Goal: Contribute content: Contribute content

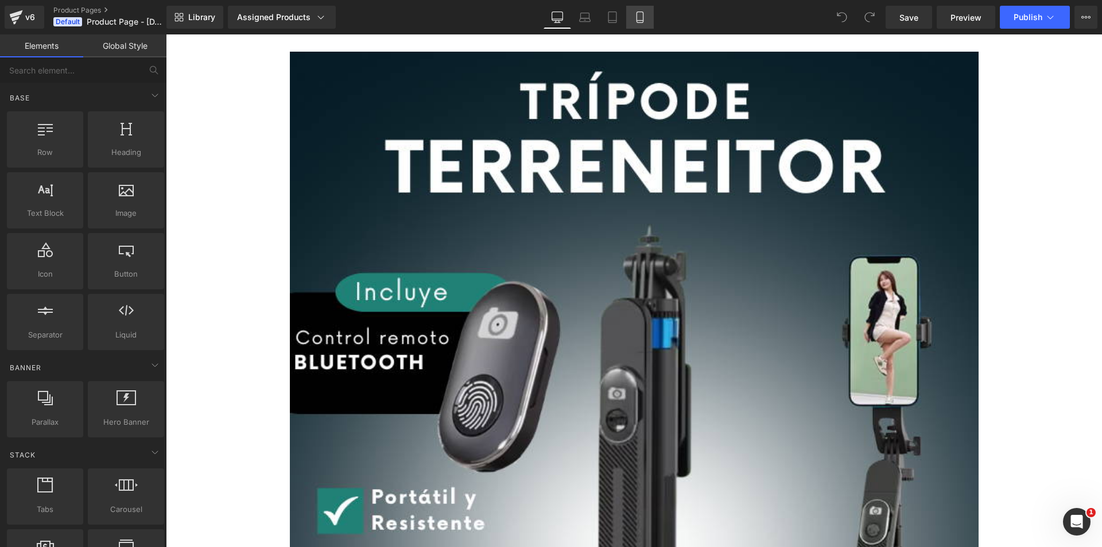
click at [649, 16] on link "Mobile" at bounding box center [640, 17] width 28 height 23
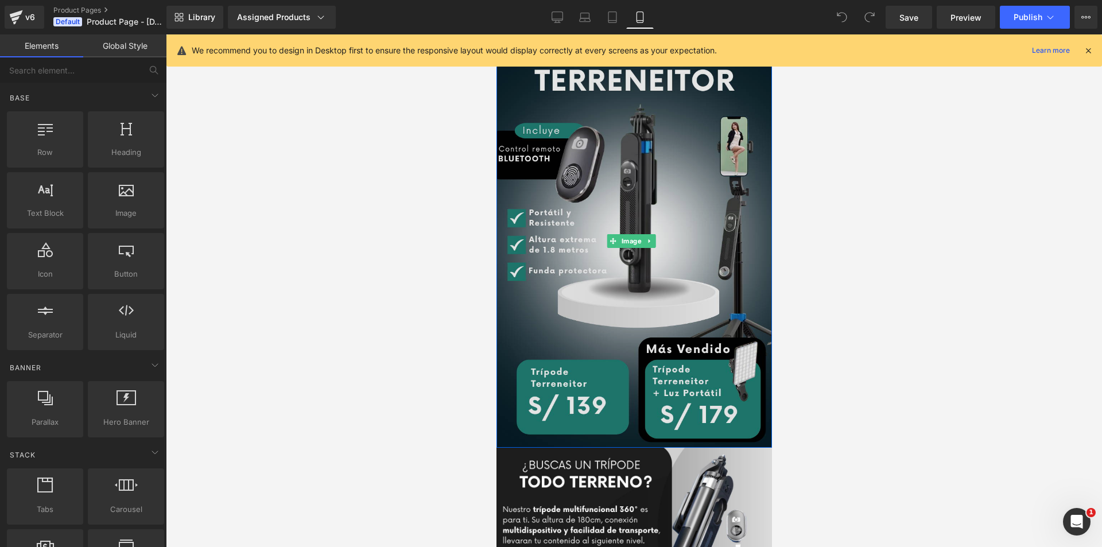
click at [583, 302] on img at bounding box center [633, 240] width 275 height 413
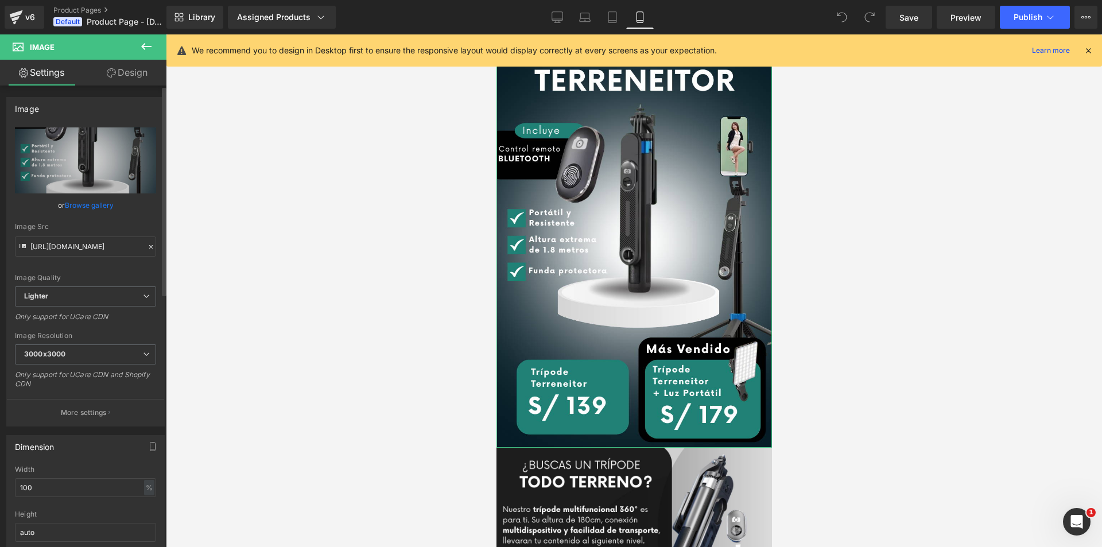
click at [75, 204] on link "Browse gallery" at bounding box center [89, 205] width 49 height 20
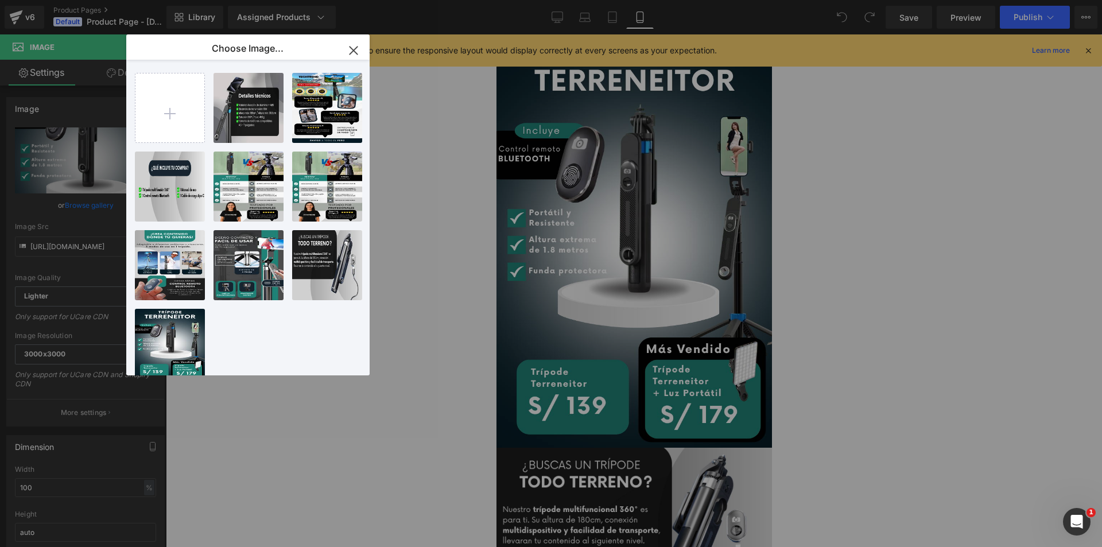
type input "C:\fakepath\TRÍPODE TERRENEITOR.png"
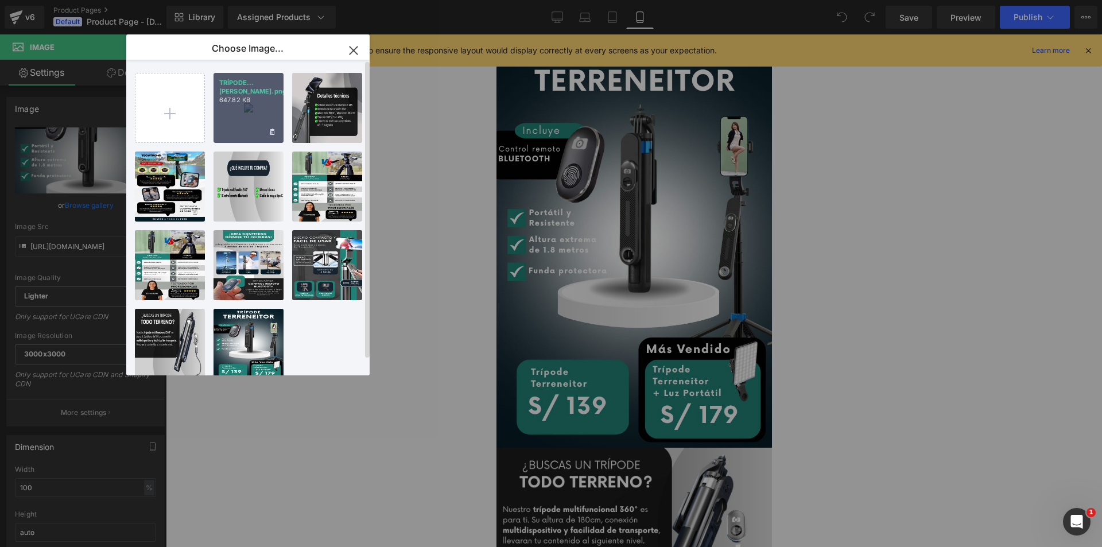
click at [253, 117] on div "TRÍPODE...[PERSON_NAME].png 647.82 KB" at bounding box center [249, 108] width 70 height 70
type input "[URL][DOMAIN_NAME]"
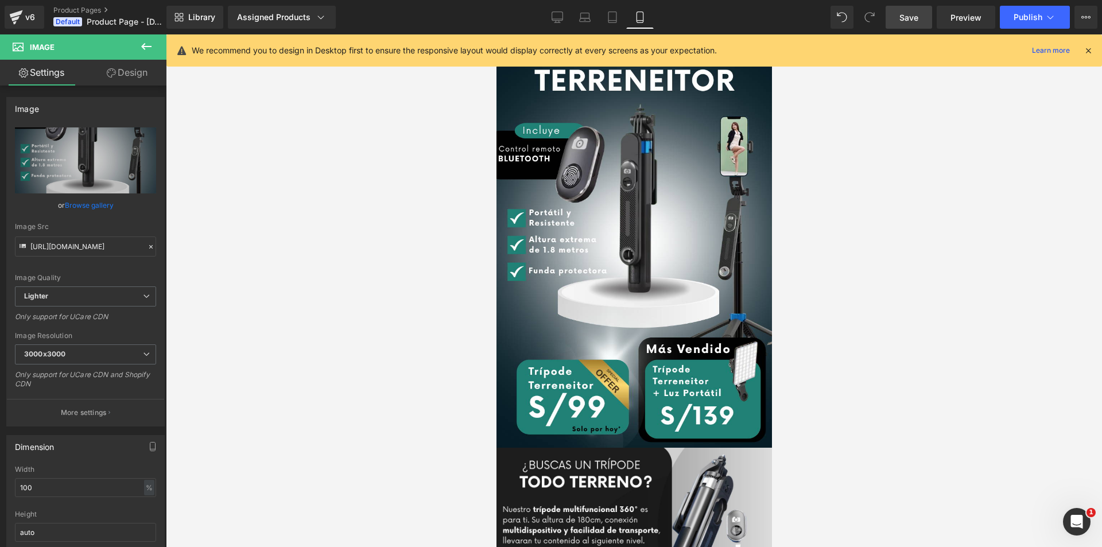
click at [912, 17] on span "Save" at bounding box center [908, 17] width 19 height 12
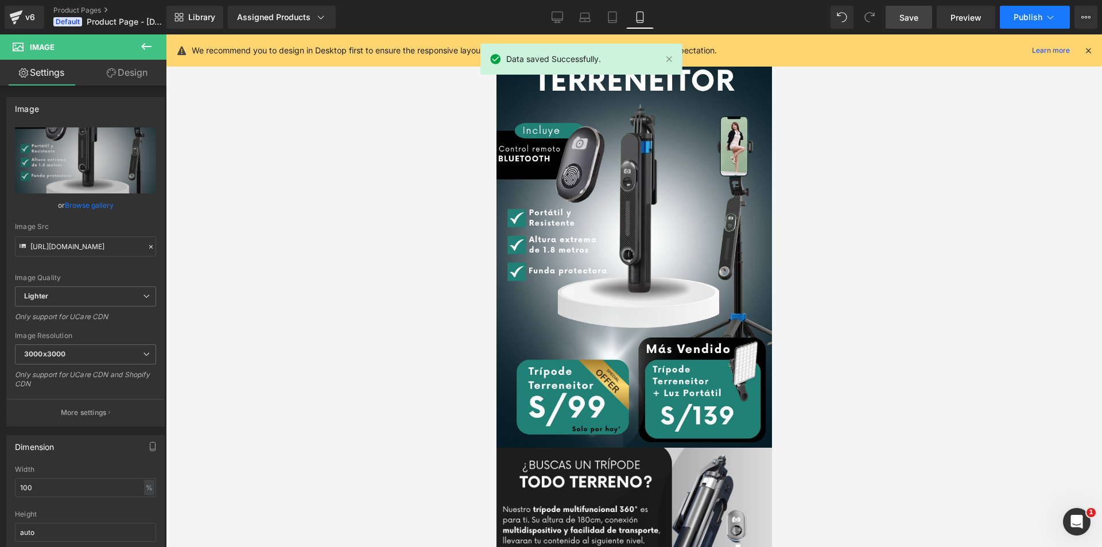
click at [1020, 10] on button "Publish" at bounding box center [1035, 17] width 70 height 23
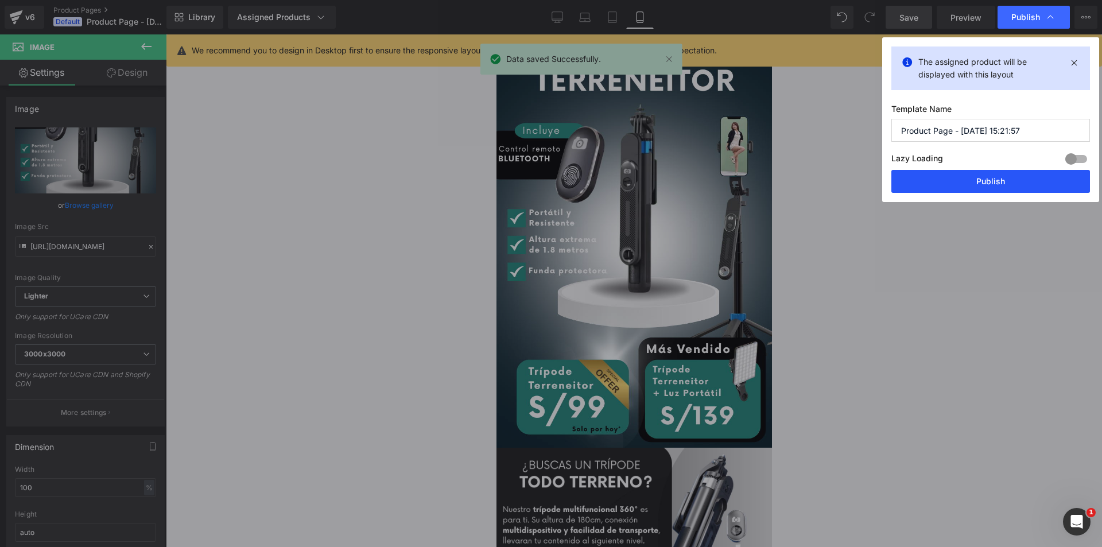
click at [988, 178] on button "Publish" at bounding box center [990, 181] width 199 height 23
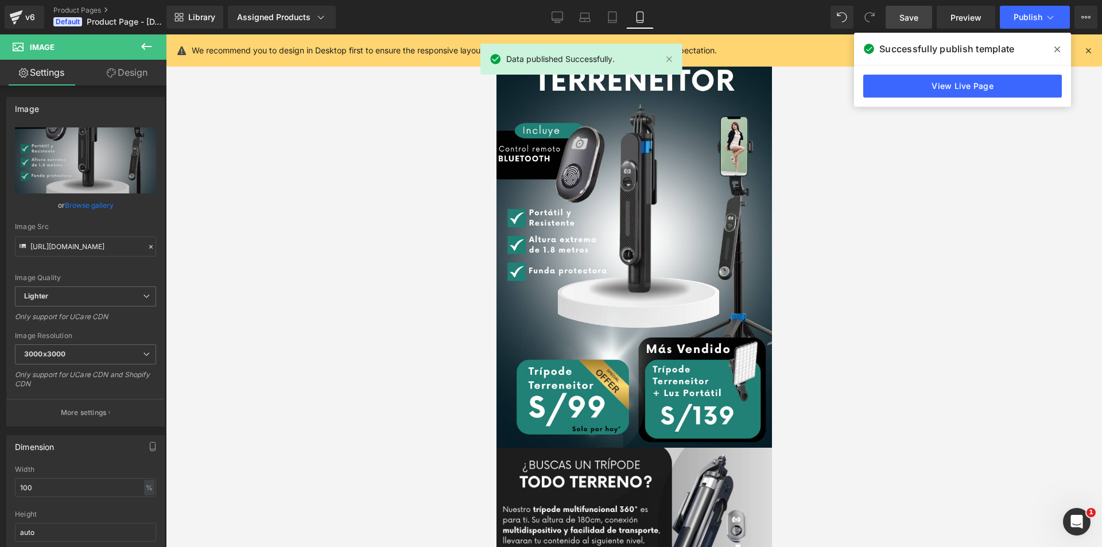
click at [1056, 49] on icon at bounding box center [1057, 49] width 6 height 9
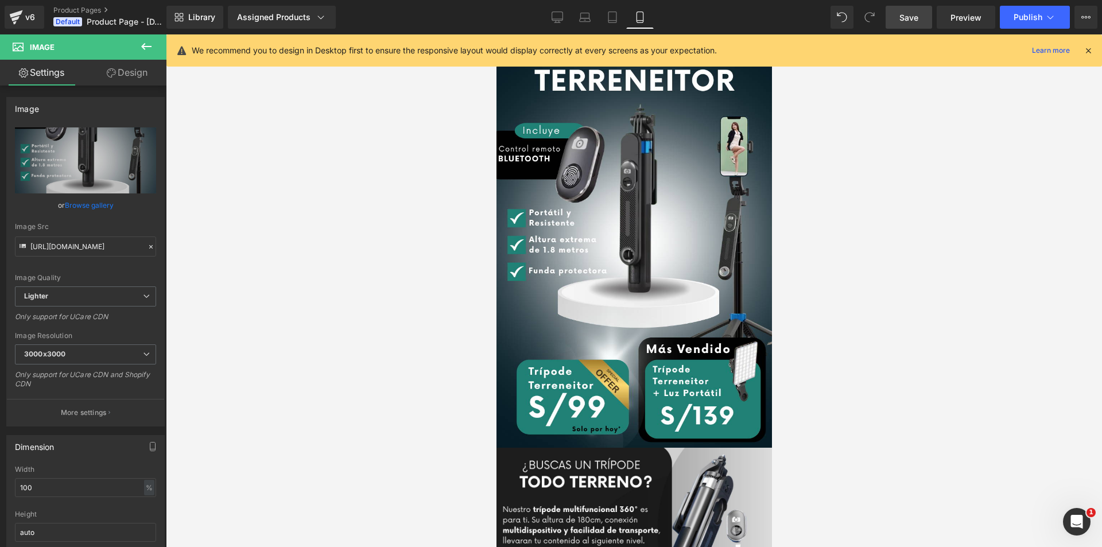
click at [147, 51] on icon at bounding box center [146, 47] width 14 height 14
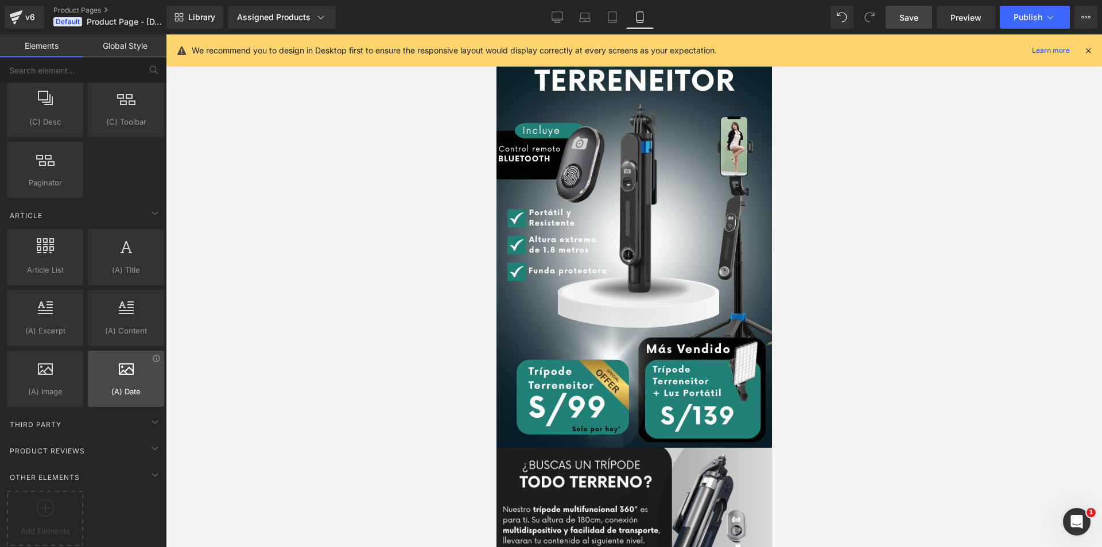
scroll to position [2067, 0]
click at [106, 446] on div "Product Reviews" at bounding box center [86, 450] width 162 height 23
click at [159, 415] on span at bounding box center [155, 422] width 18 height 18
click at [150, 417] on icon at bounding box center [155, 422] width 14 height 14
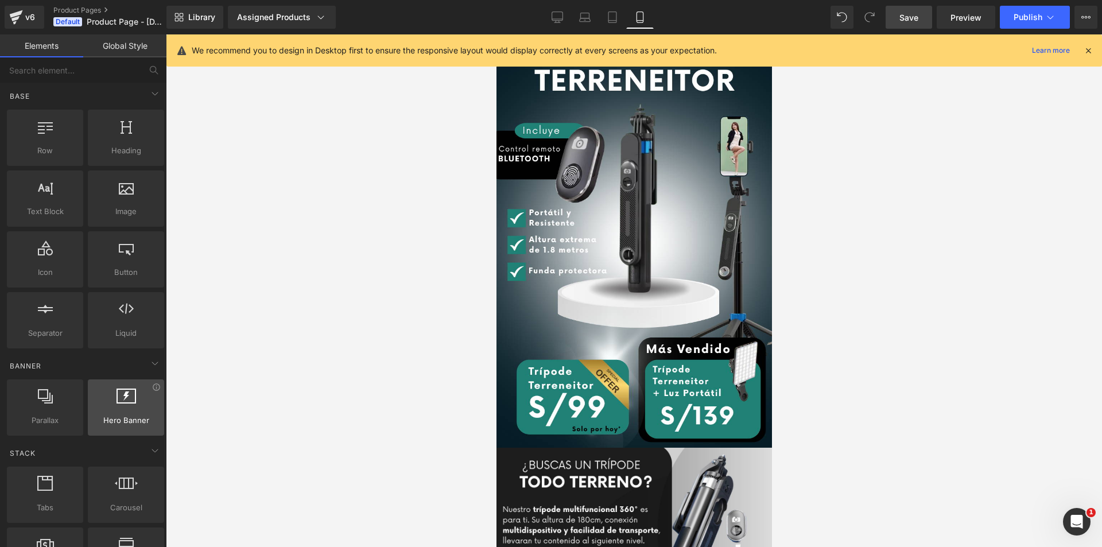
scroll to position [0, 0]
click at [76, 76] on input "text" at bounding box center [70, 69] width 141 height 25
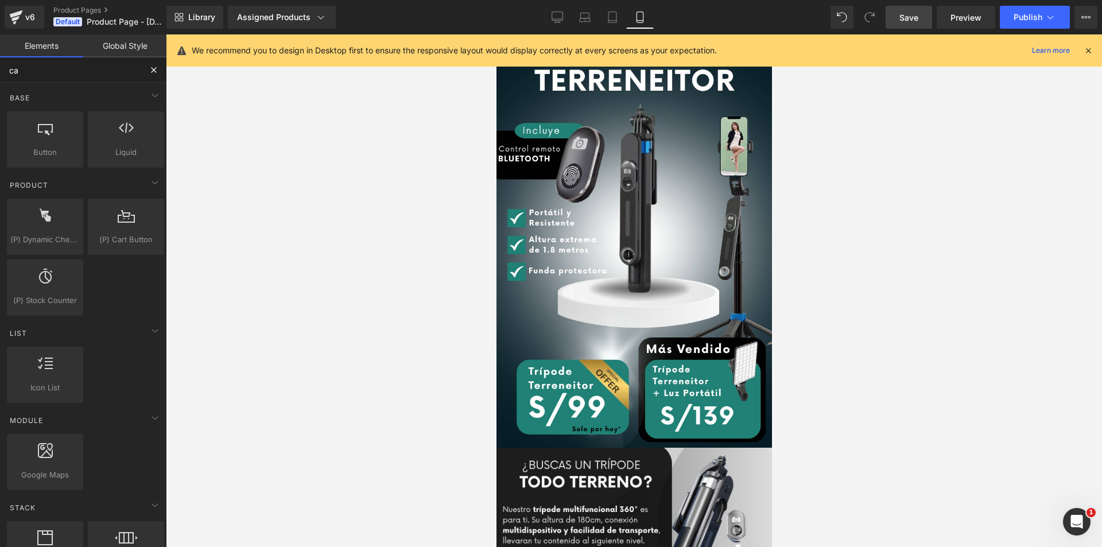
type input "car"
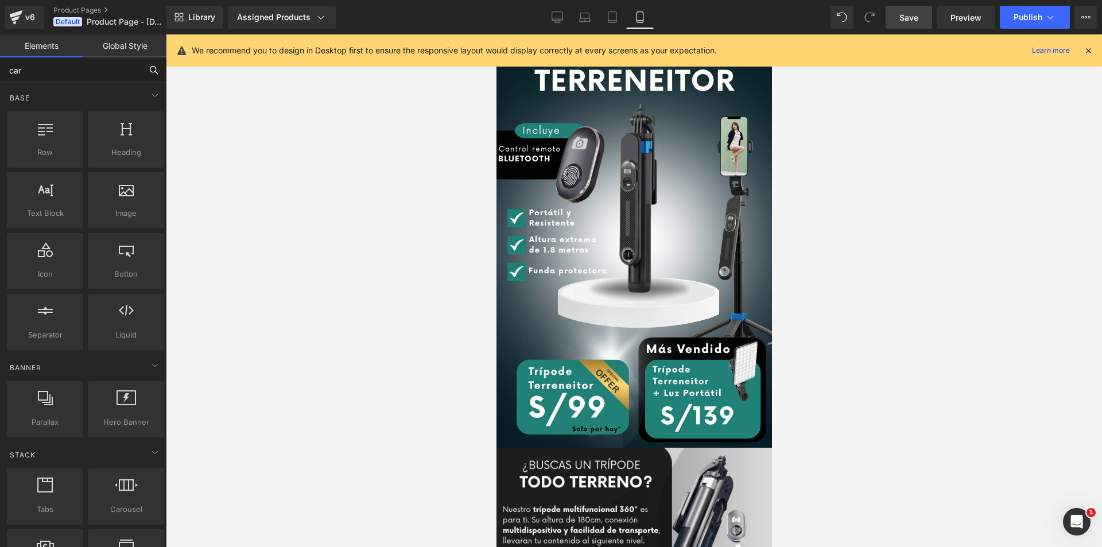
click at [93, 68] on input "car" at bounding box center [70, 69] width 141 height 25
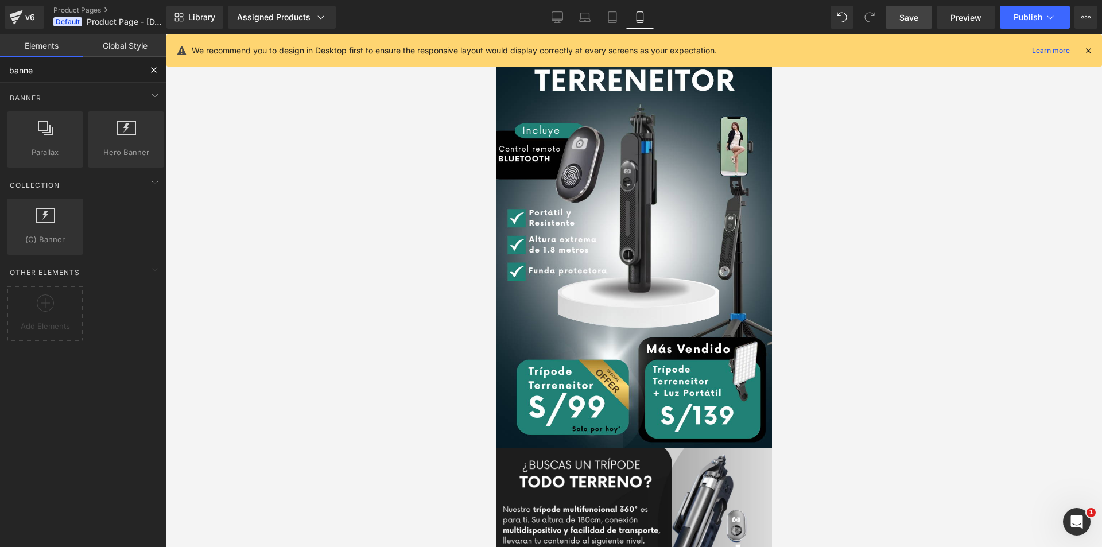
type input "banner"
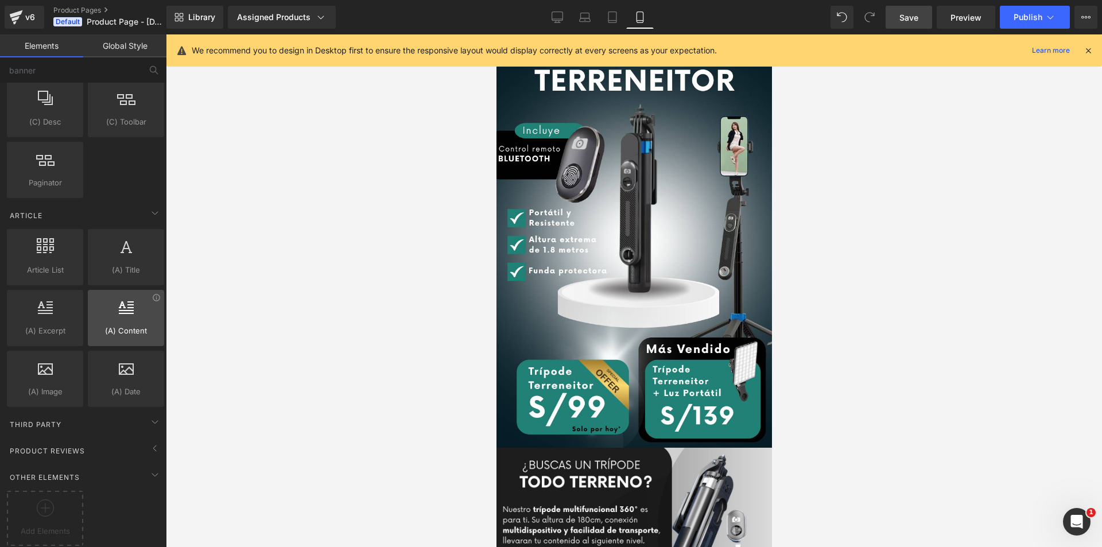
scroll to position [2067, 0]
click at [75, 68] on input "banner" at bounding box center [70, 69] width 141 height 25
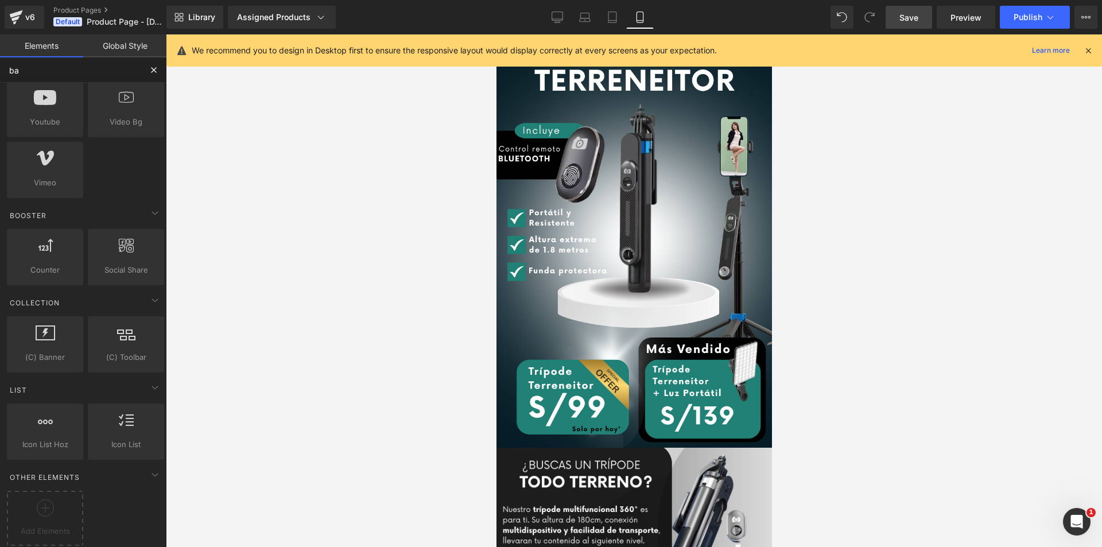
scroll to position [0, 0]
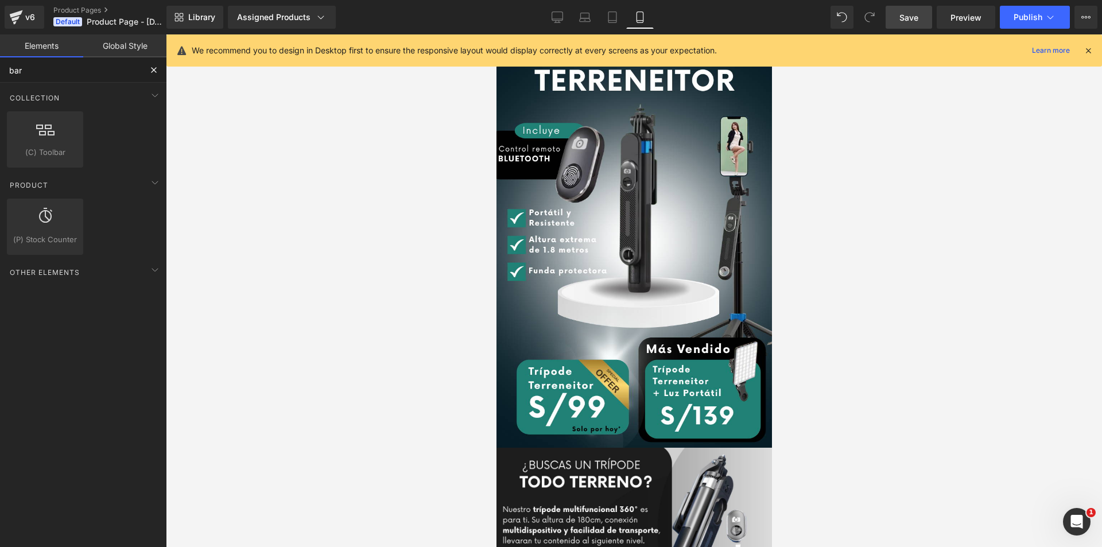
type input "bar"
click at [133, 41] on link "Global Style" at bounding box center [124, 45] width 83 height 23
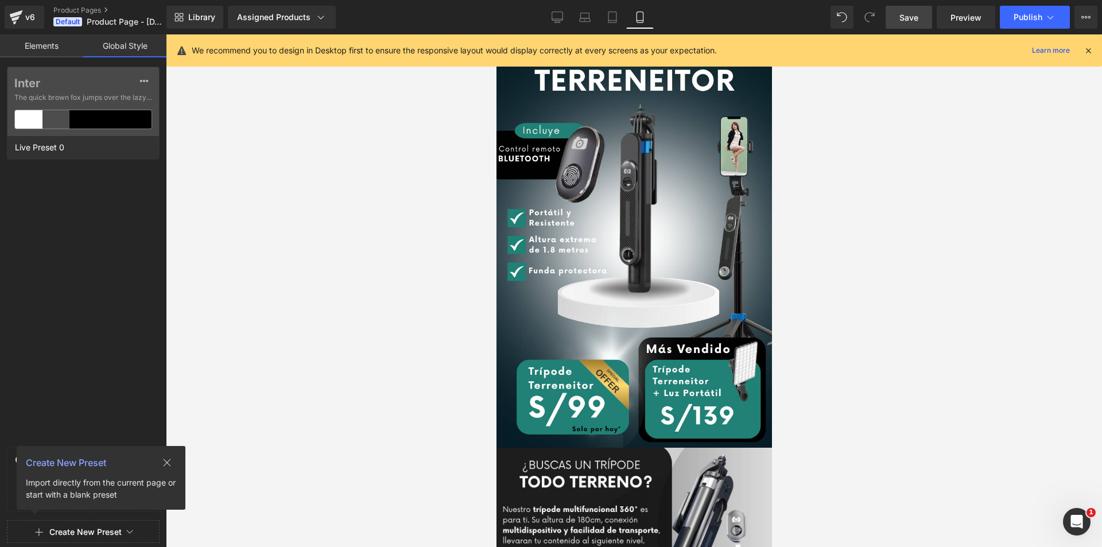
click at [63, 51] on link "Elements" at bounding box center [41, 45] width 83 height 23
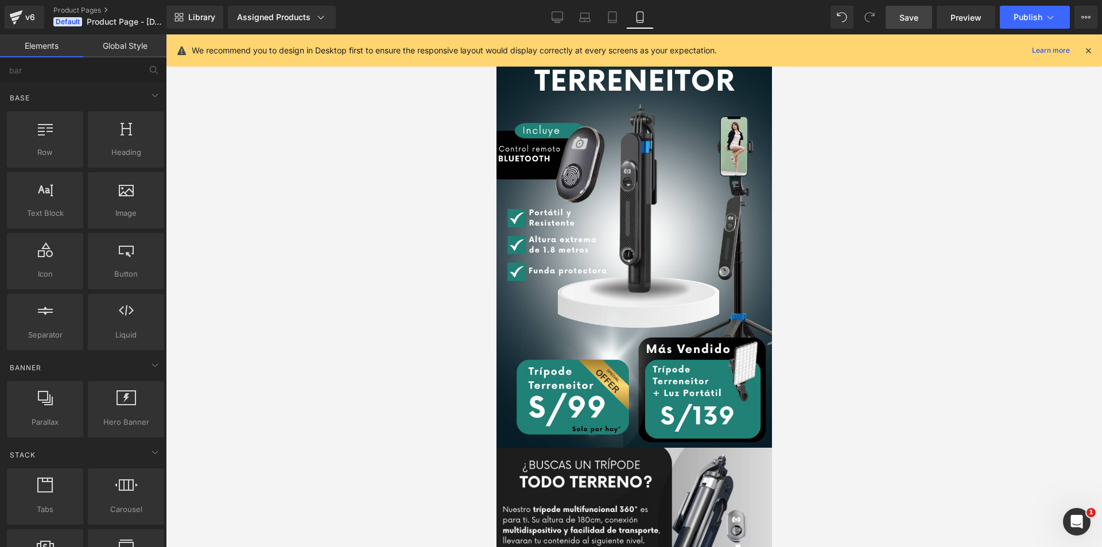
click at [121, 53] on link "Global Style" at bounding box center [124, 45] width 83 height 23
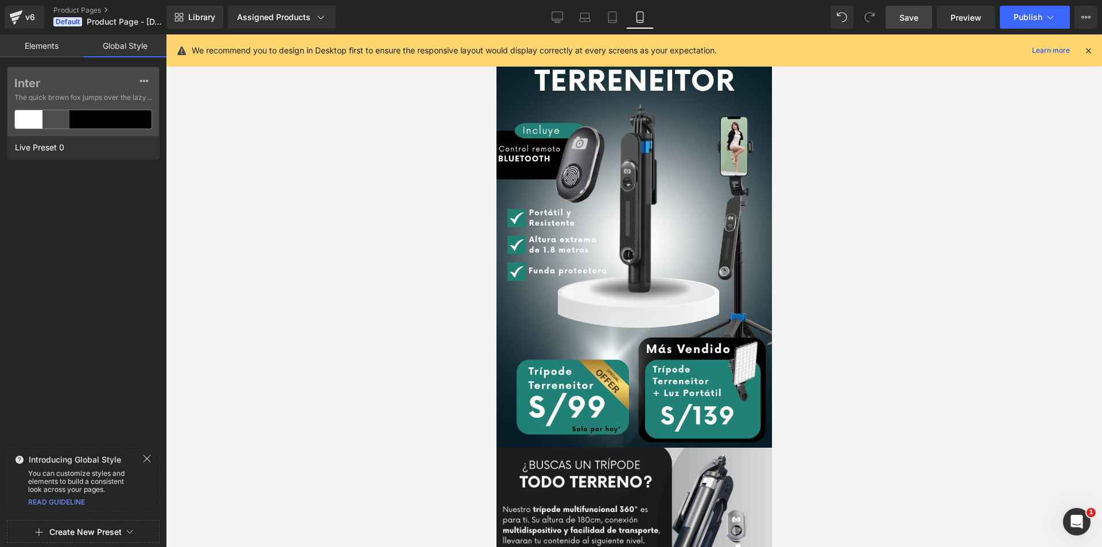
click at [52, 48] on link "Elements" at bounding box center [41, 45] width 83 height 23
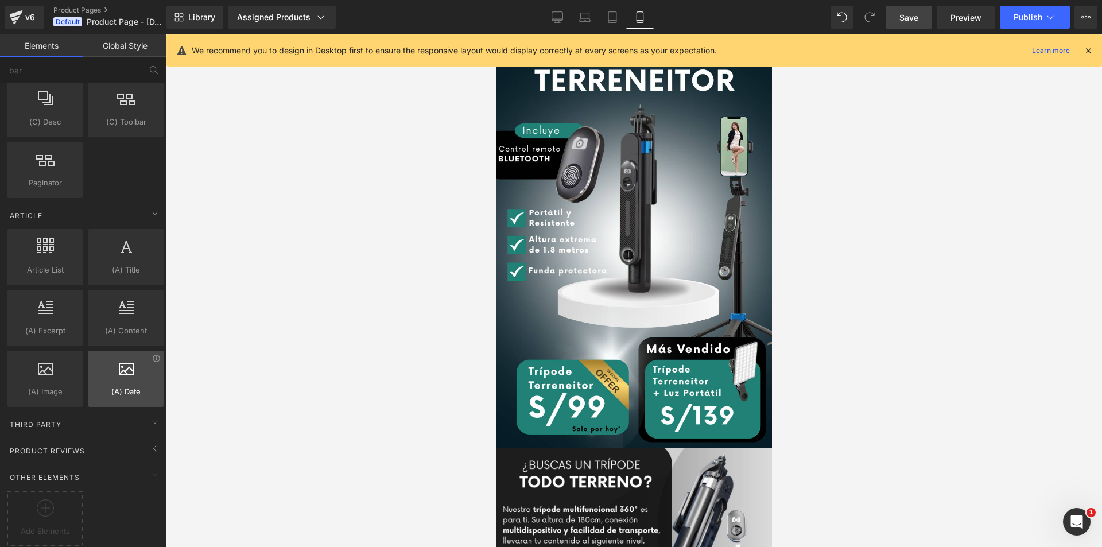
scroll to position [2067, 0]
click at [158, 413] on span at bounding box center [155, 422] width 18 height 18
click at [71, 504] on div at bounding box center [45, 512] width 71 height 26
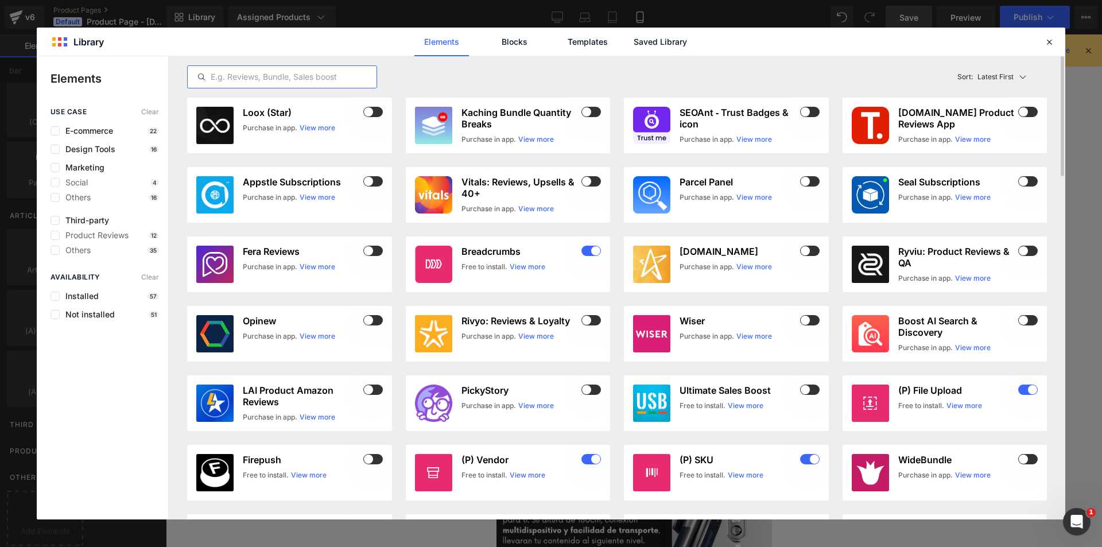
click at [262, 77] on input "text" at bounding box center [282, 77] width 189 height 14
click at [57, 129] on label at bounding box center [55, 130] width 9 height 9
click at [55, 131] on input "checkbox" at bounding box center [55, 131] width 0 height 0
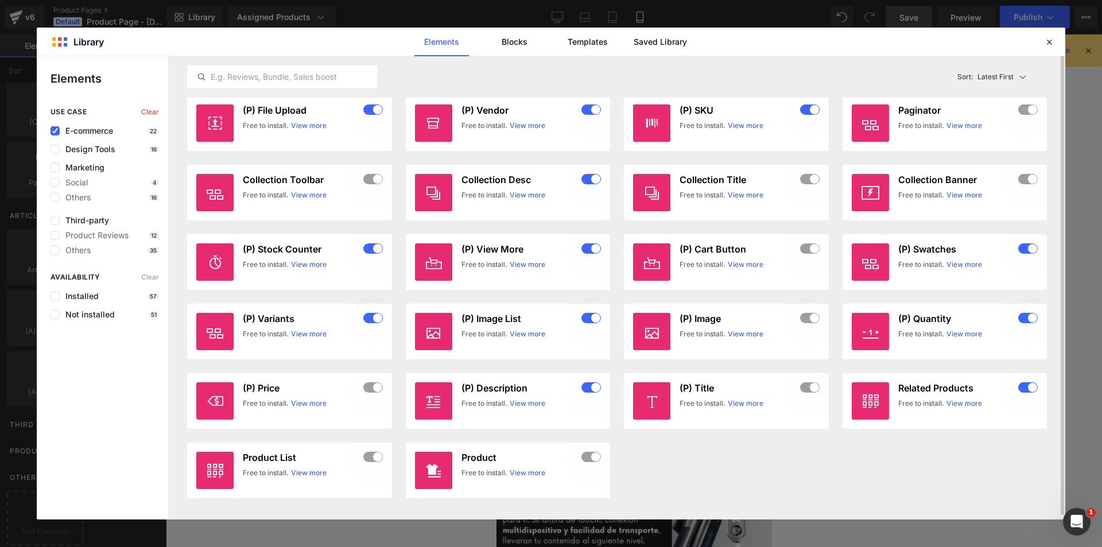
scroll to position [0, 0]
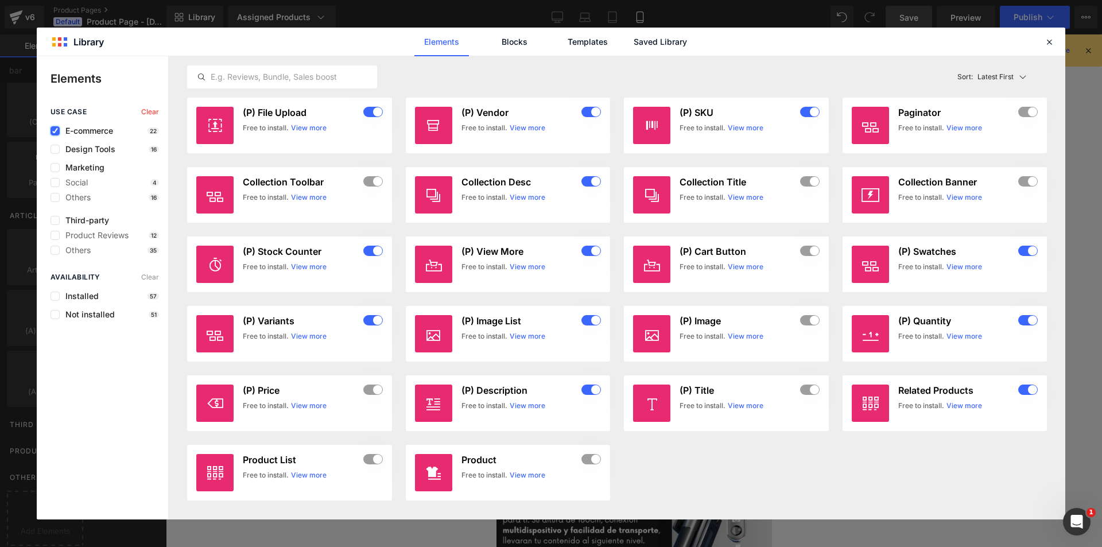
click at [57, 131] on icon at bounding box center [55, 131] width 6 height 0
click at [55, 131] on input "checkbox" at bounding box center [55, 131] width 0 height 0
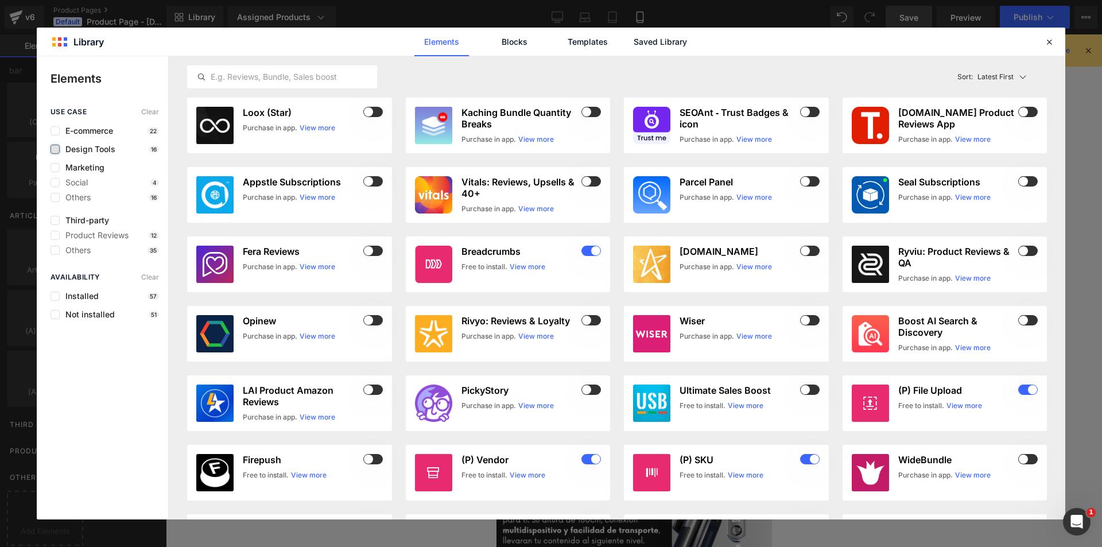
click at [52, 149] on label at bounding box center [55, 149] width 9 height 9
click at [55, 149] on input "checkbox" at bounding box center [55, 149] width 0 height 0
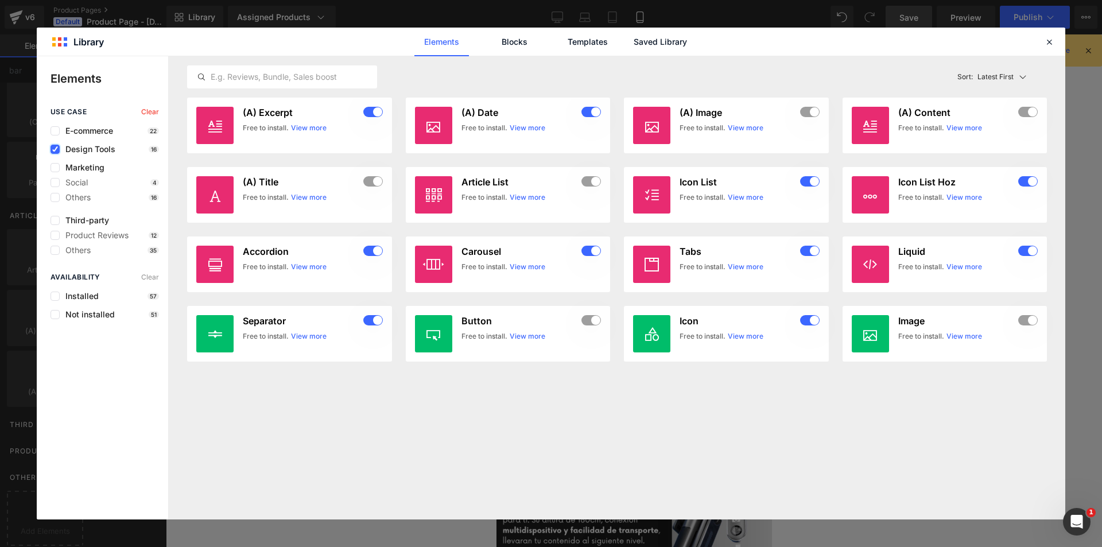
click at [53, 153] on label at bounding box center [55, 149] width 9 height 9
click at [55, 149] on input "checkbox" at bounding box center [55, 149] width 0 height 0
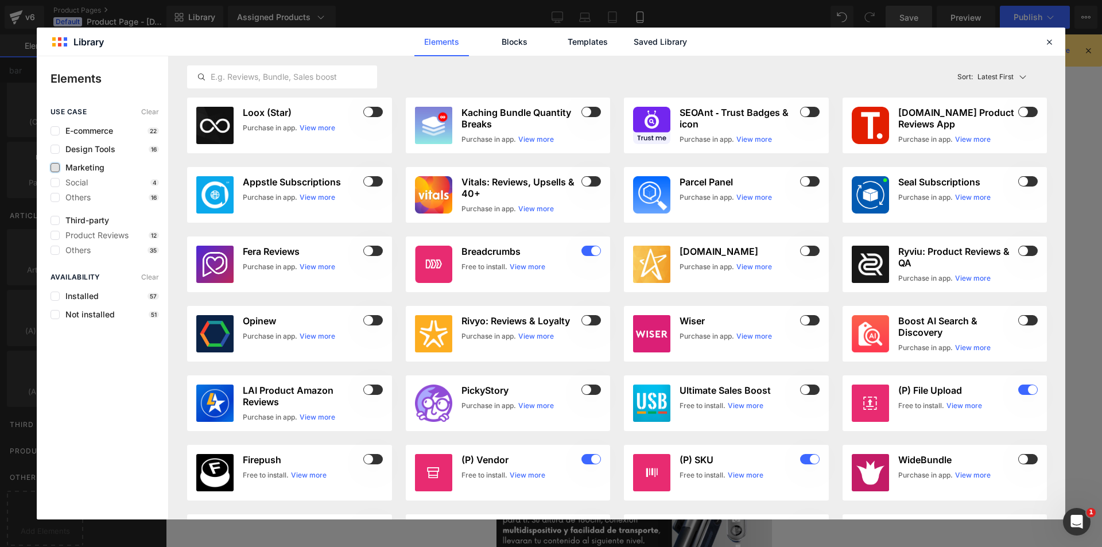
click at [55, 165] on label at bounding box center [55, 167] width 9 height 9
click at [55, 168] on input "checkbox" at bounding box center [55, 168] width 0 height 0
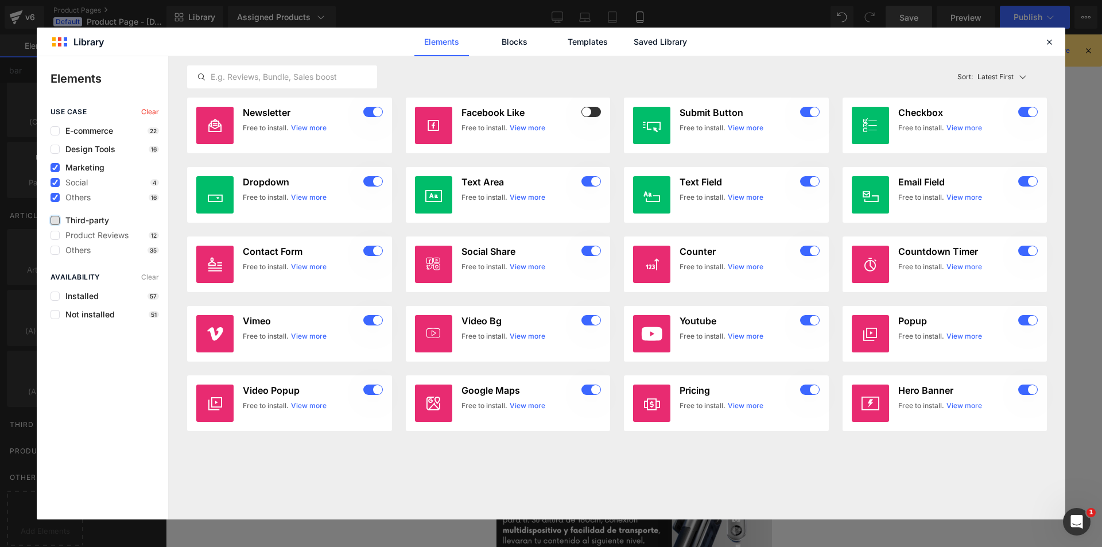
click at [53, 219] on label at bounding box center [55, 220] width 9 height 9
click at [55, 220] on input "checkbox" at bounding box center [55, 220] width 0 height 0
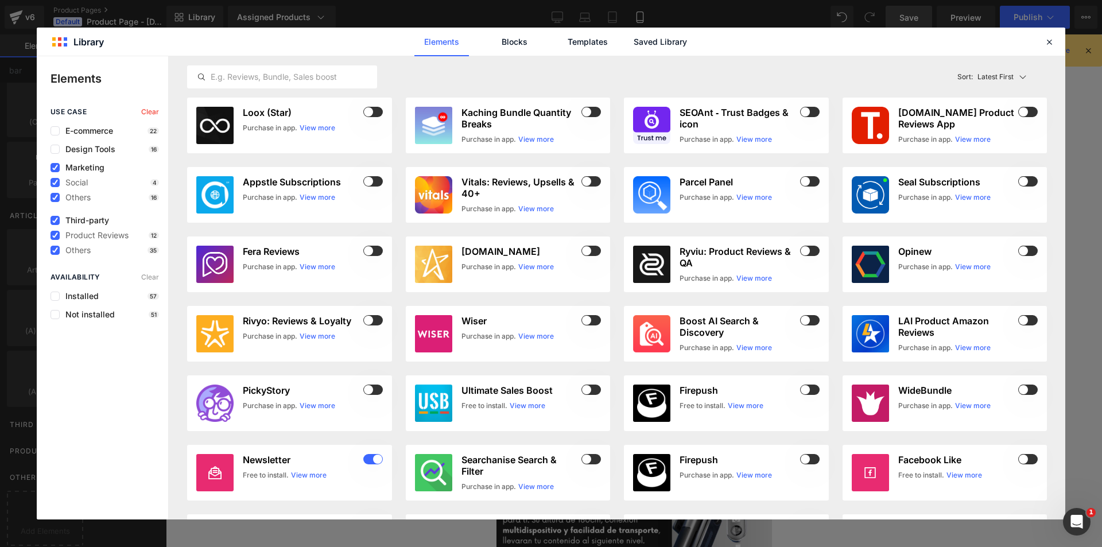
click at [63, 168] on span "Marketing" at bounding box center [82, 167] width 45 height 9
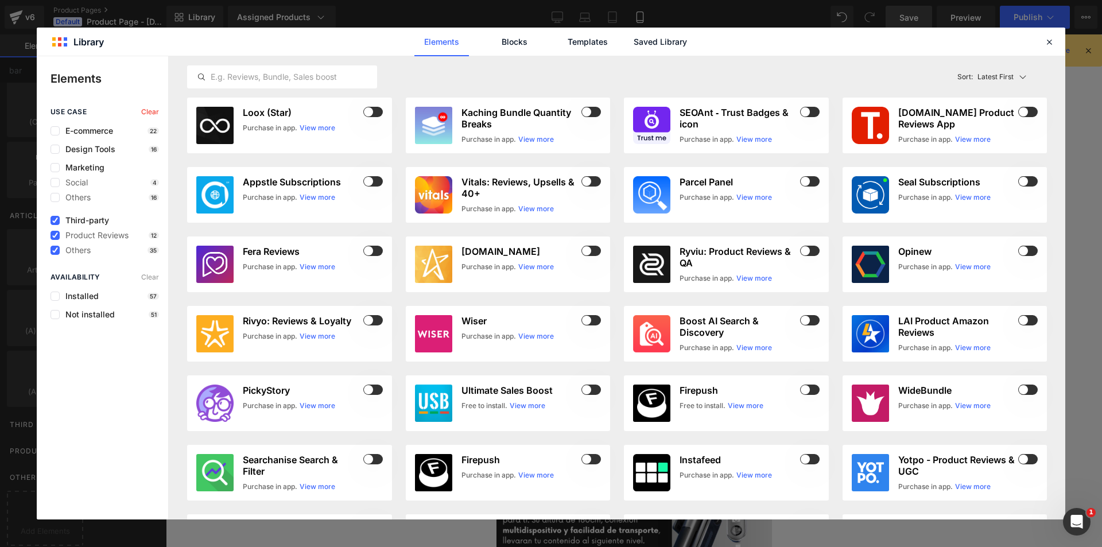
click at [50, 219] on div "use case Clear E-commerce 22 Design Tools 16 Marketing Social 4 Others 16 Third…" at bounding box center [102, 181] width 131 height 147
click at [57, 220] on icon at bounding box center [55, 220] width 6 height 0
click at [55, 220] on input "checkbox" at bounding box center [55, 220] width 0 height 0
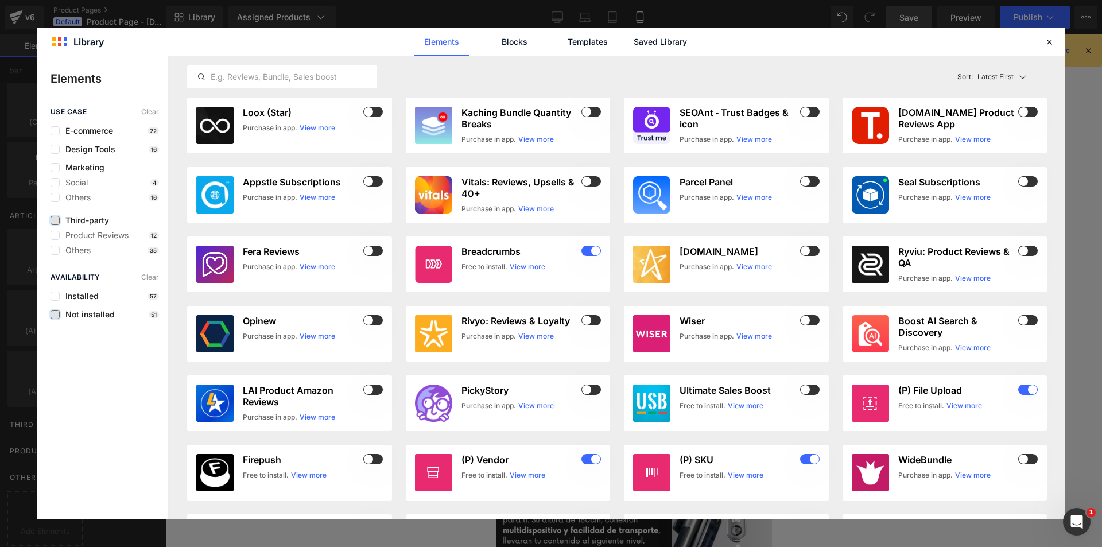
click at [52, 311] on label at bounding box center [55, 314] width 9 height 9
click at [55, 315] on input "checkbox" at bounding box center [55, 315] width 0 height 0
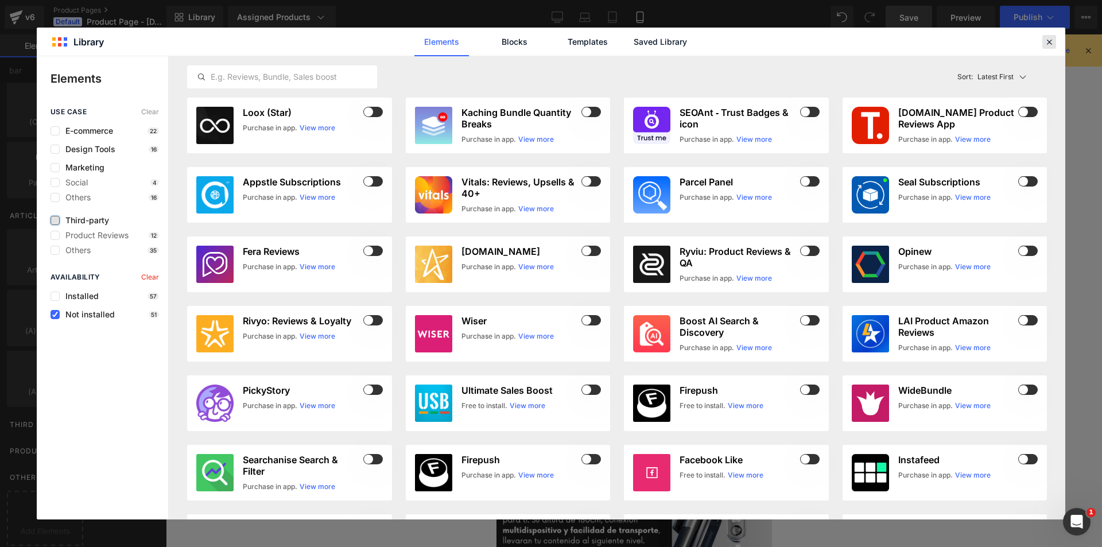
click at [1047, 40] on icon at bounding box center [1049, 42] width 10 height 10
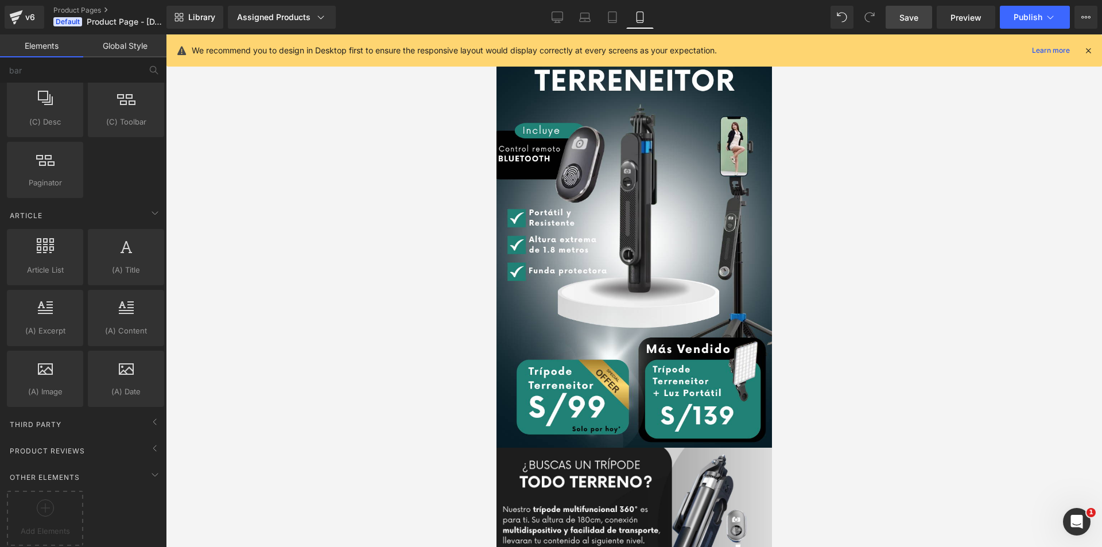
click at [909, 22] on span "Save" at bounding box center [908, 17] width 19 height 12
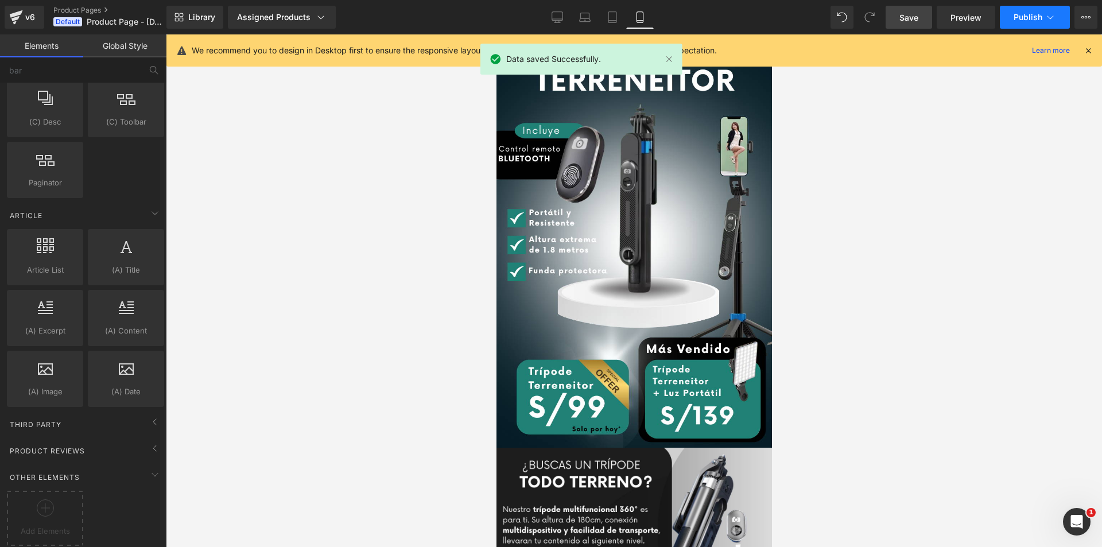
click at [1019, 17] on span "Publish" at bounding box center [1028, 17] width 29 height 9
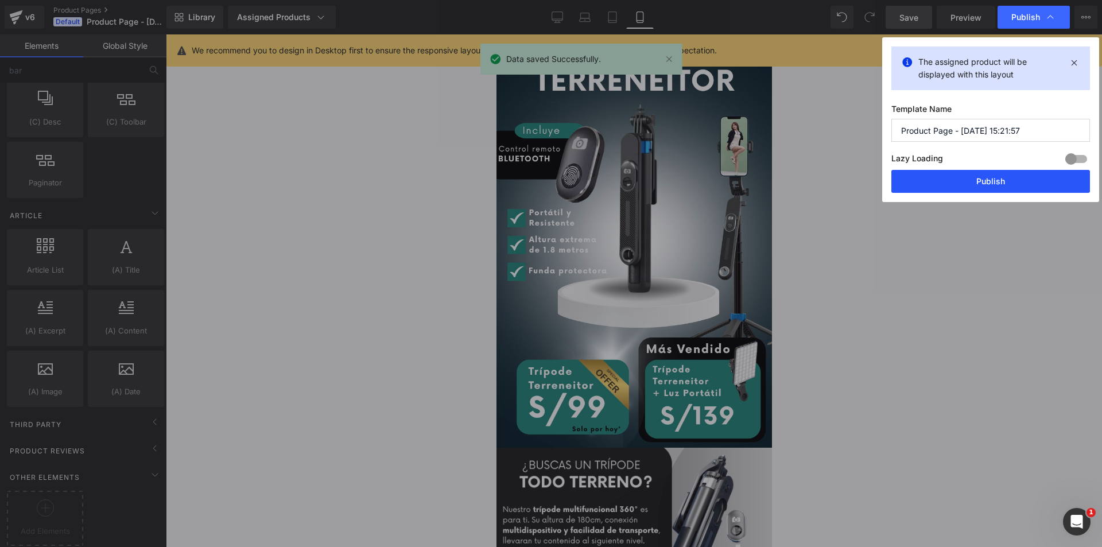
click at [956, 185] on button "Publish" at bounding box center [990, 181] width 199 height 23
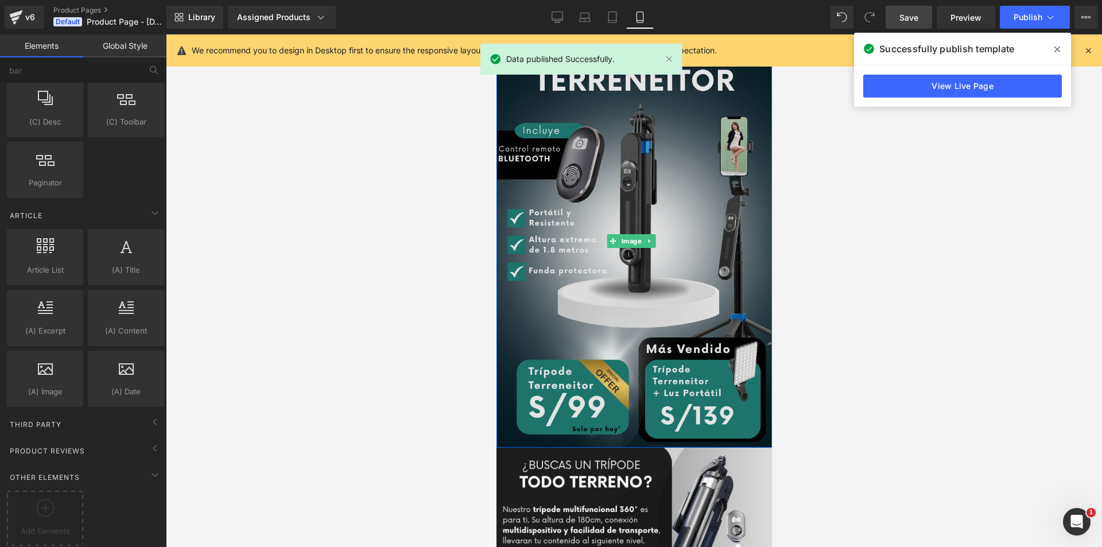
click at [525, 328] on img at bounding box center [633, 240] width 275 height 413
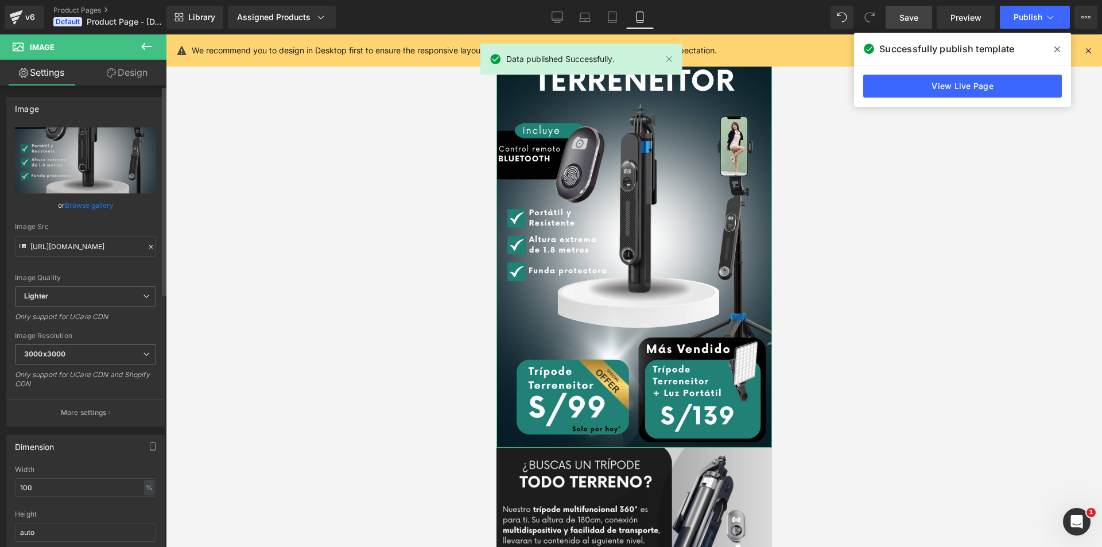
click at [102, 208] on link "Browse gallery" at bounding box center [89, 205] width 49 height 20
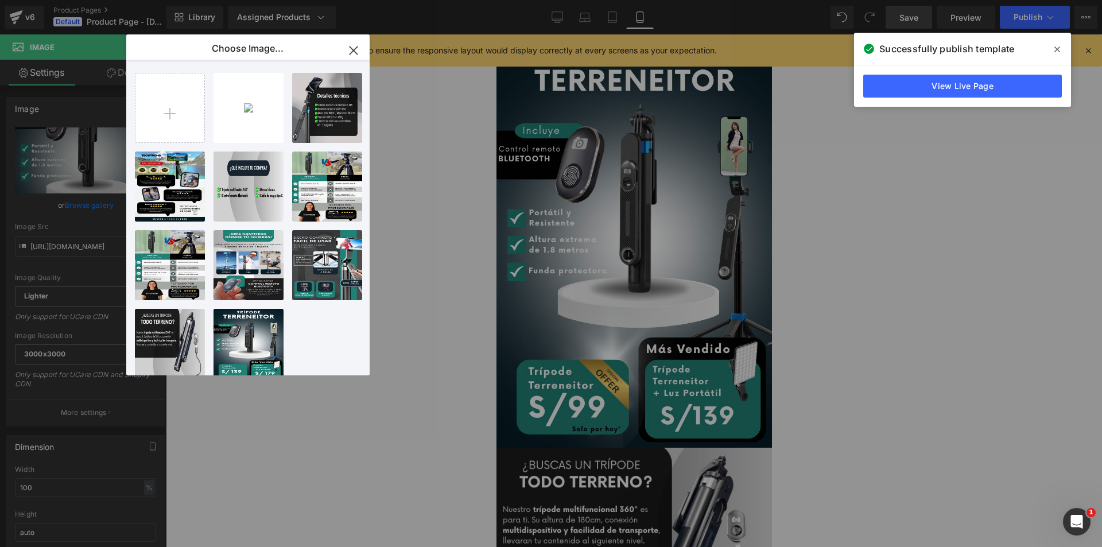
type input "C:\fakepath\TRÍPODE TERRENEITOR (1).png"
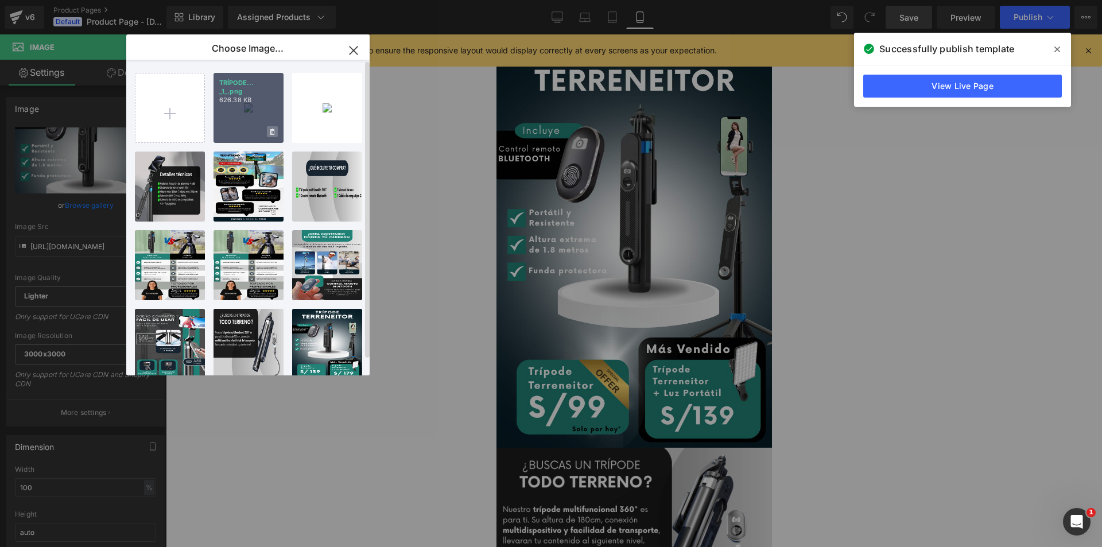
click at [270, 127] on span at bounding box center [272, 131] width 11 height 11
click at [247, 111] on div "Delete image? Yes No" at bounding box center [249, 108] width 70 height 70
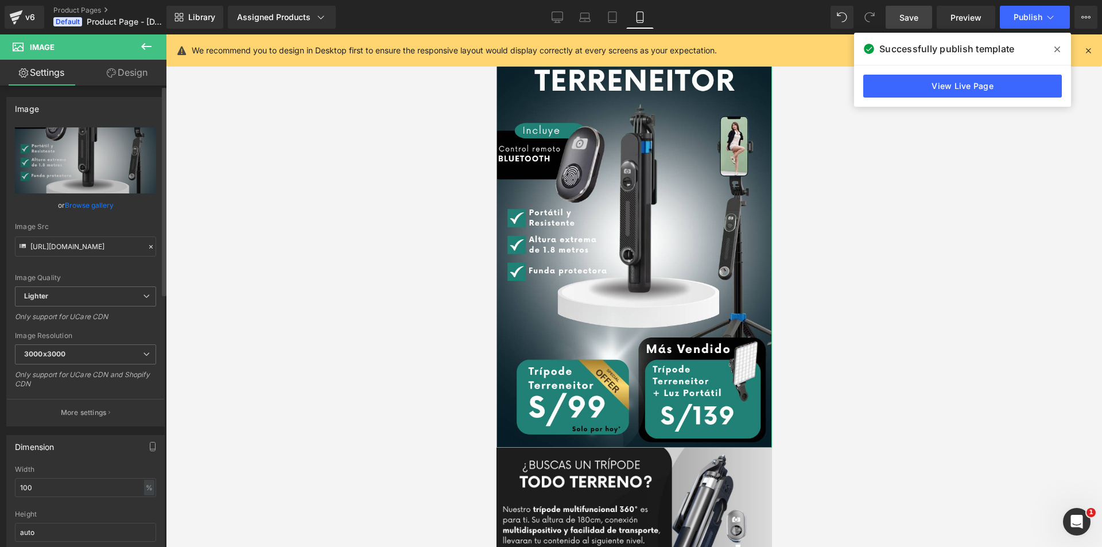
click at [77, 203] on link "Browse gallery" at bounding box center [89, 205] width 49 height 20
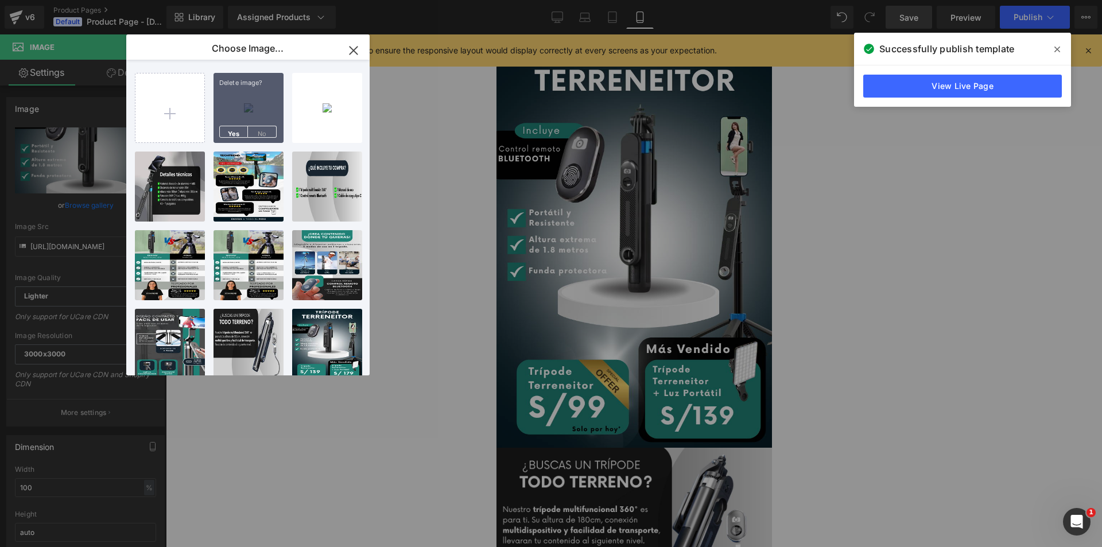
click at [259, 107] on div "Delete image? Yes No" at bounding box center [249, 108] width 70 height 70
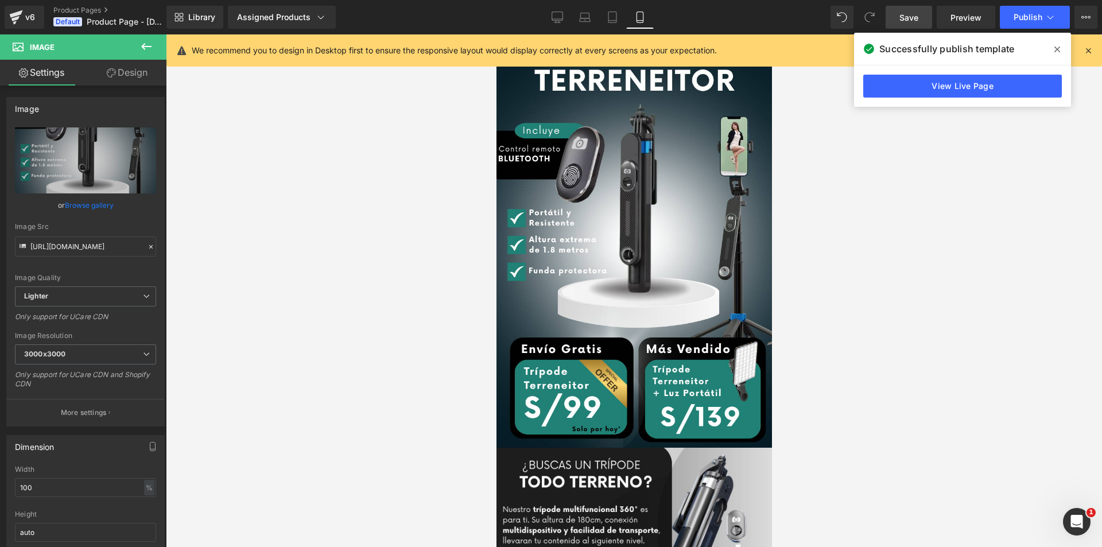
click at [1055, 48] on icon at bounding box center [1057, 49] width 6 height 6
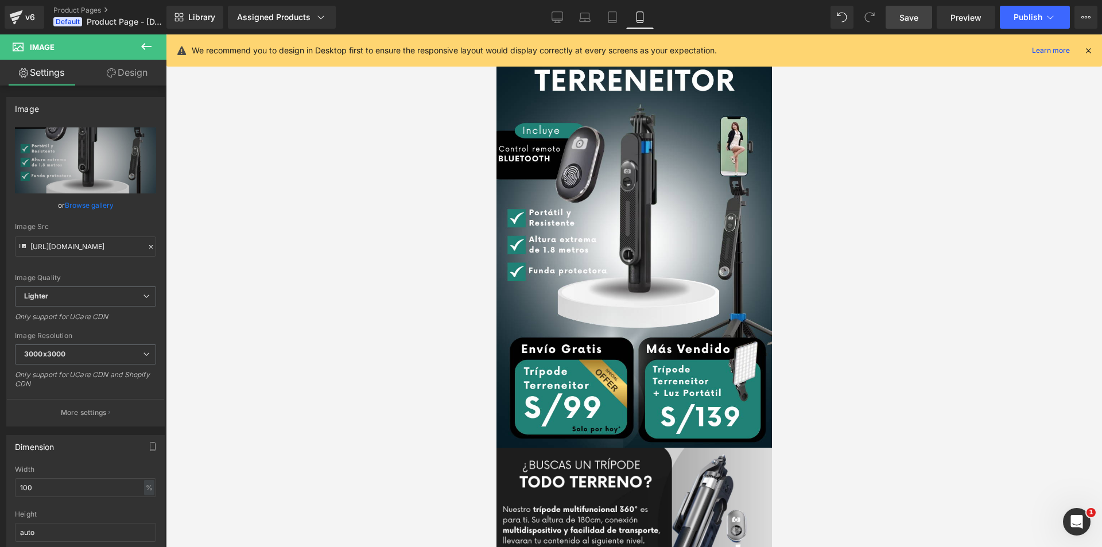
click at [900, 21] on span "Save" at bounding box center [908, 17] width 19 height 12
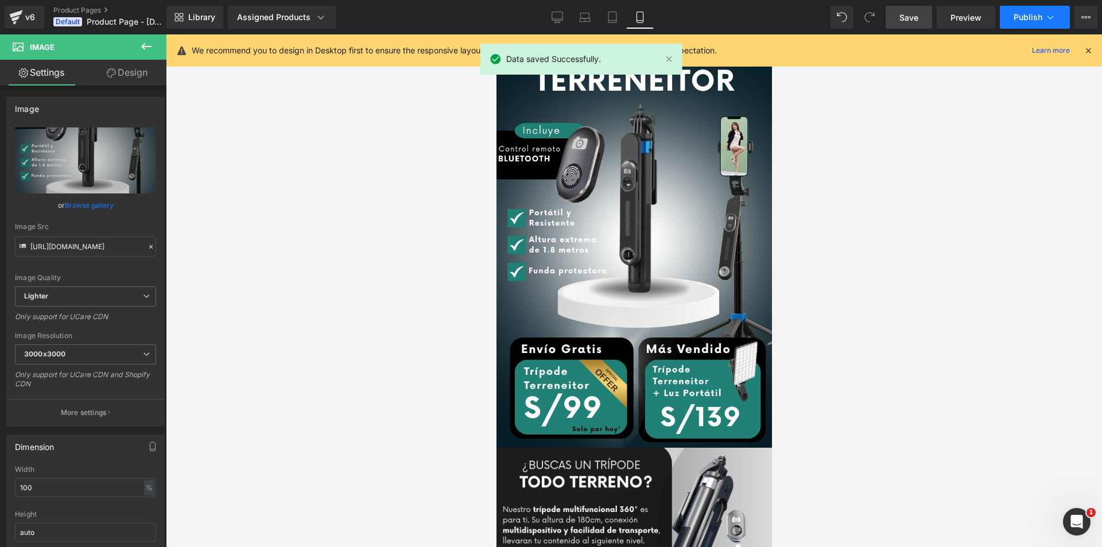
click at [1030, 21] on span "Publish" at bounding box center [1028, 17] width 29 height 9
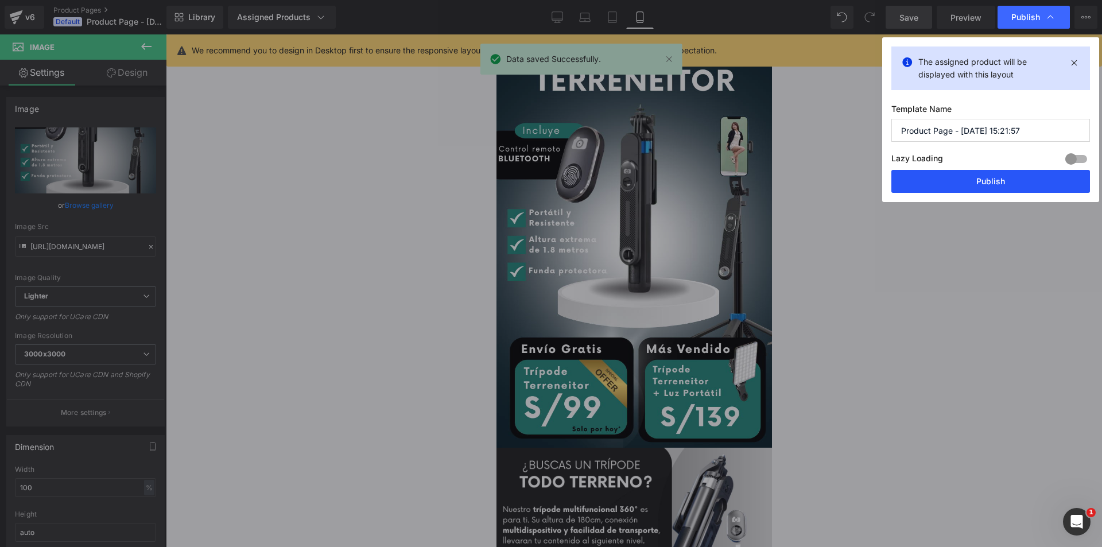
click at [991, 178] on button "Publish" at bounding box center [990, 181] width 199 height 23
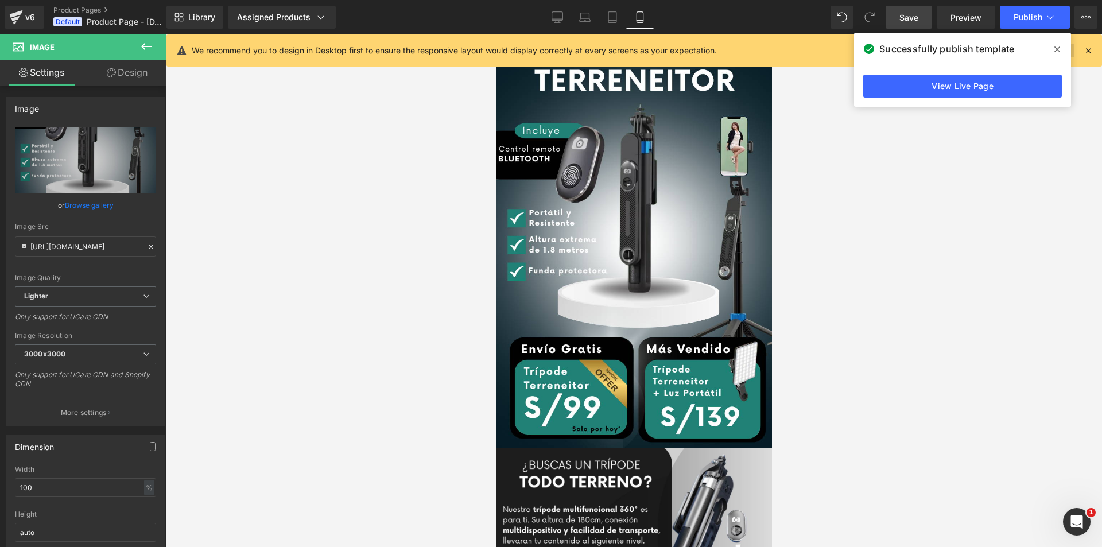
click at [1059, 45] on icon at bounding box center [1057, 49] width 6 height 9
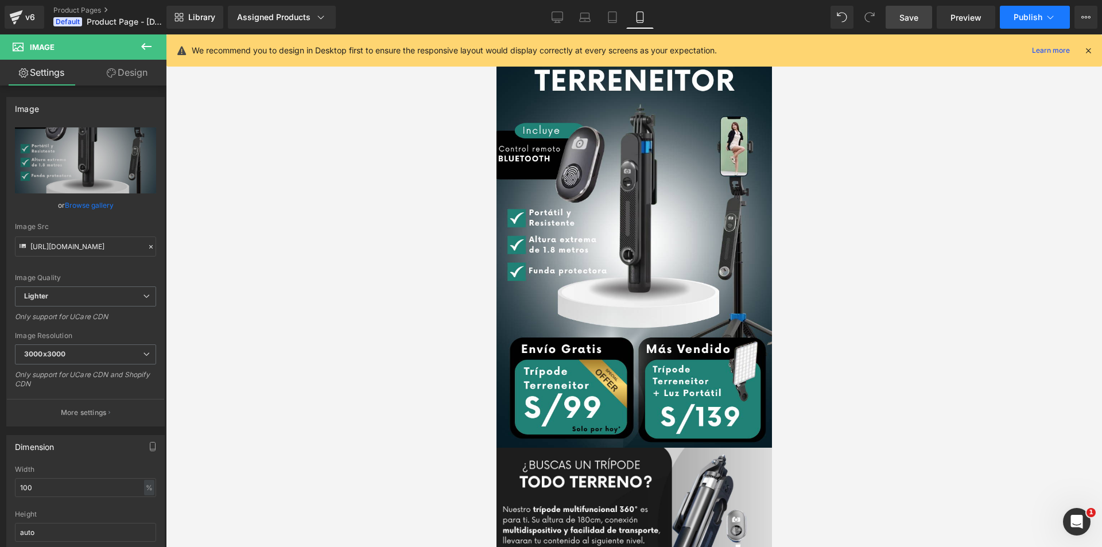
click at [1034, 21] on span "Publish" at bounding box center [1028, 17] width 29 height 9
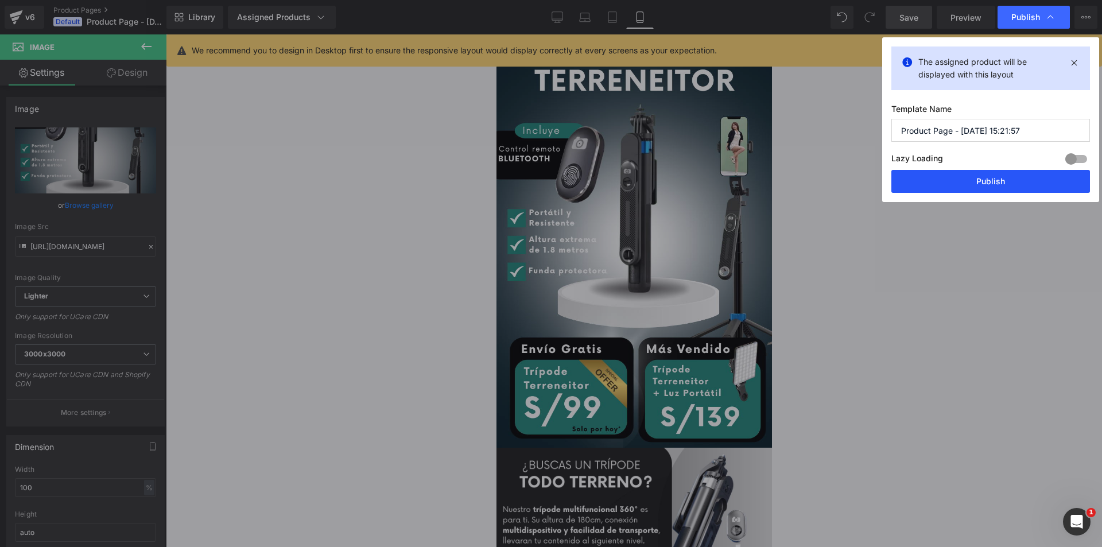
click at [984, 180] on button "Publish" at bounding box center [990, 181] width 199 height 23
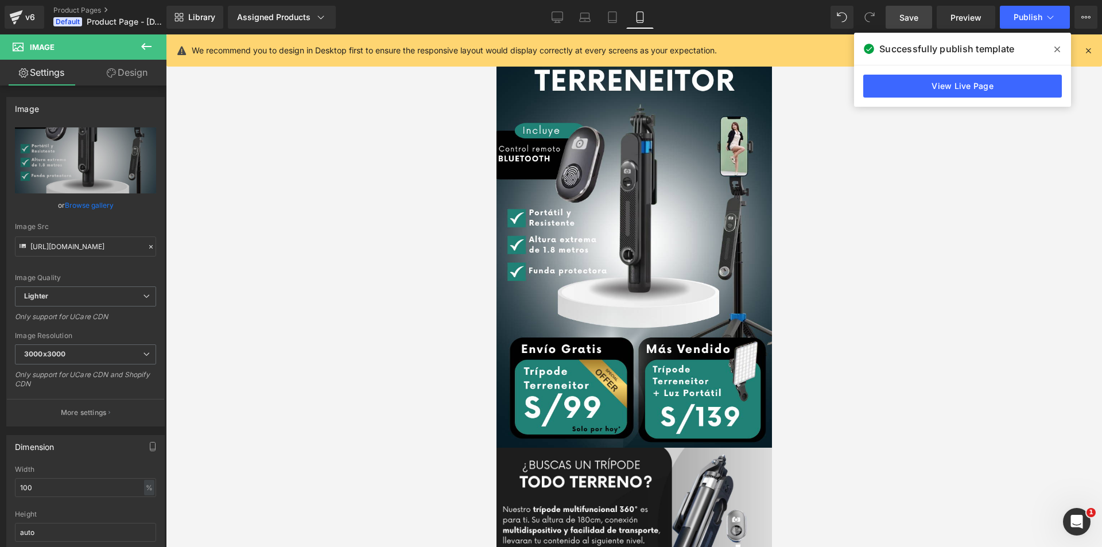
click at [149, 41] on icon at bounding box center [146, 47] width 14 height 14
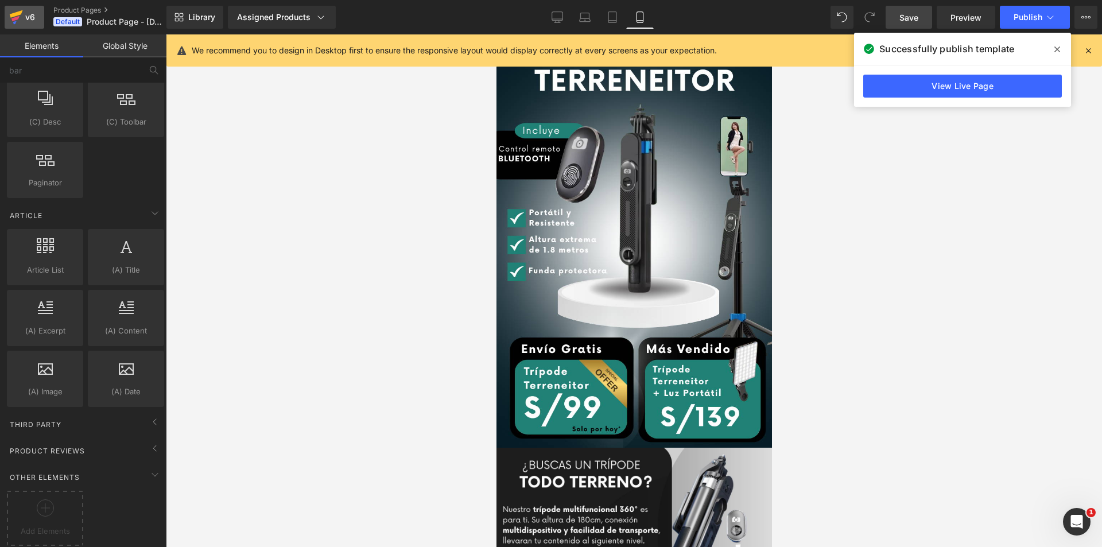
click at [22, 11] on icon at bounding box center [16, 17] width 14 height 29
